Goal: Find contact information: Find contact information

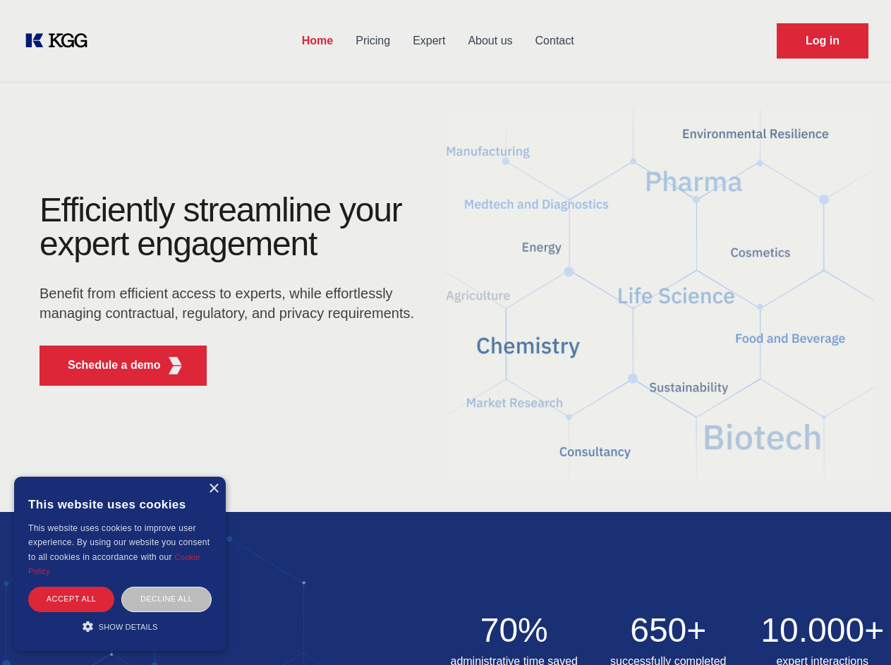
click at [445, 332] on div "Efficiently streamline your expert engagement Benefit from efficient access to …" at bounding box center [231, 295] width 429 height 204
click at [106, 366] on p "Schedule a demo" at bounding box center [114, 365] width 93 height 17
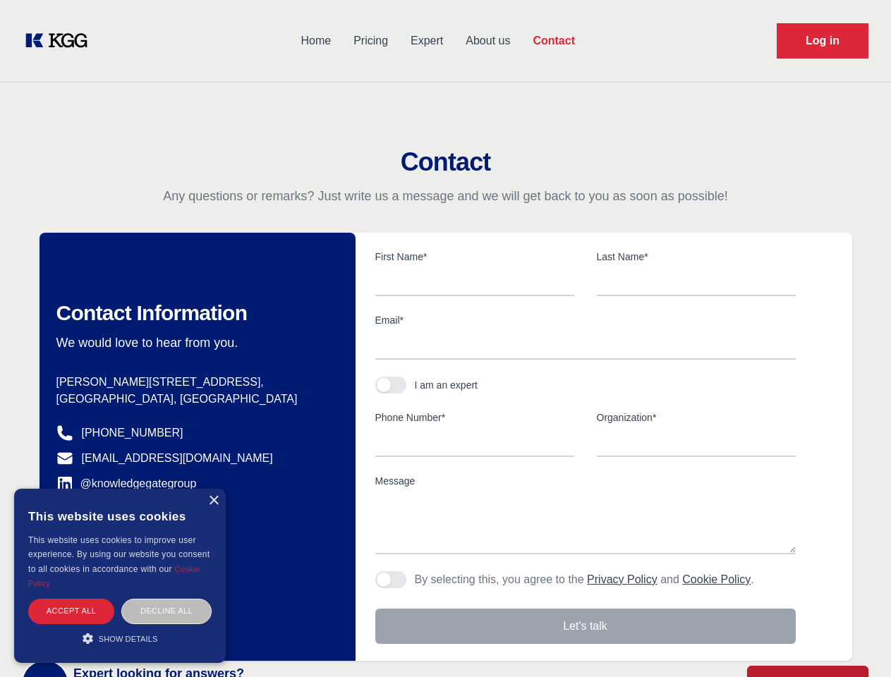
click at [213, 489] on div "× This website uses cookies This website uses cookies to improve user experienc…" at bounding box center [120, 576] width 212 height 174
click at [71, 599] on div "Accept all" at bounding box center [71, 611] width 86 height 25
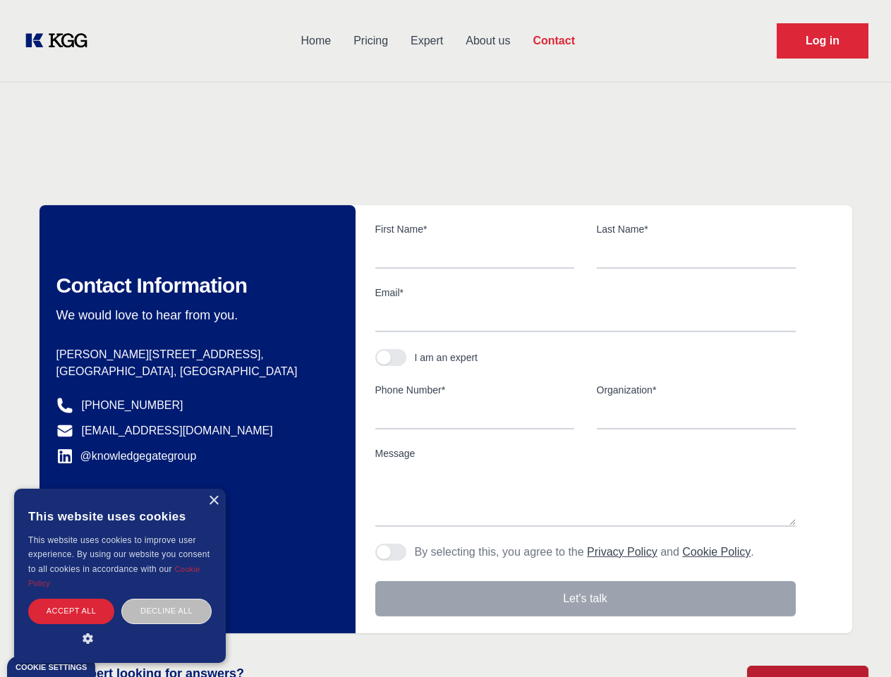
click at [167, 599] on div "Decline all" at bounding box center [166, 611] width 90 height 25
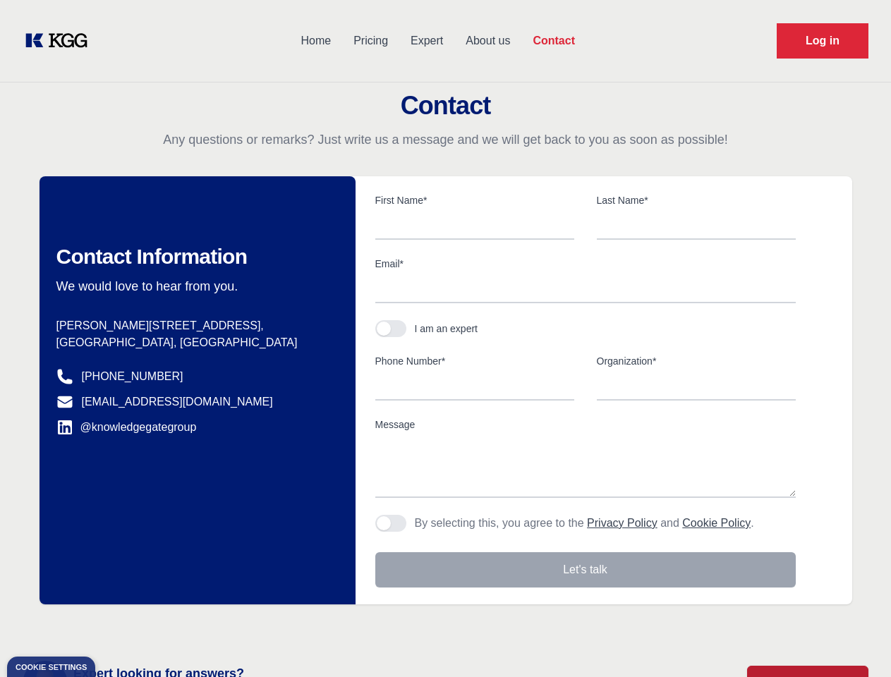
click at [120, 627] on main "Contact Any questions or remarks? Just write us a message and we will get back …" at bounding box center [445, 367] width 891 height 735
